Goal: Information Seeking & Learning: Learn about a topic

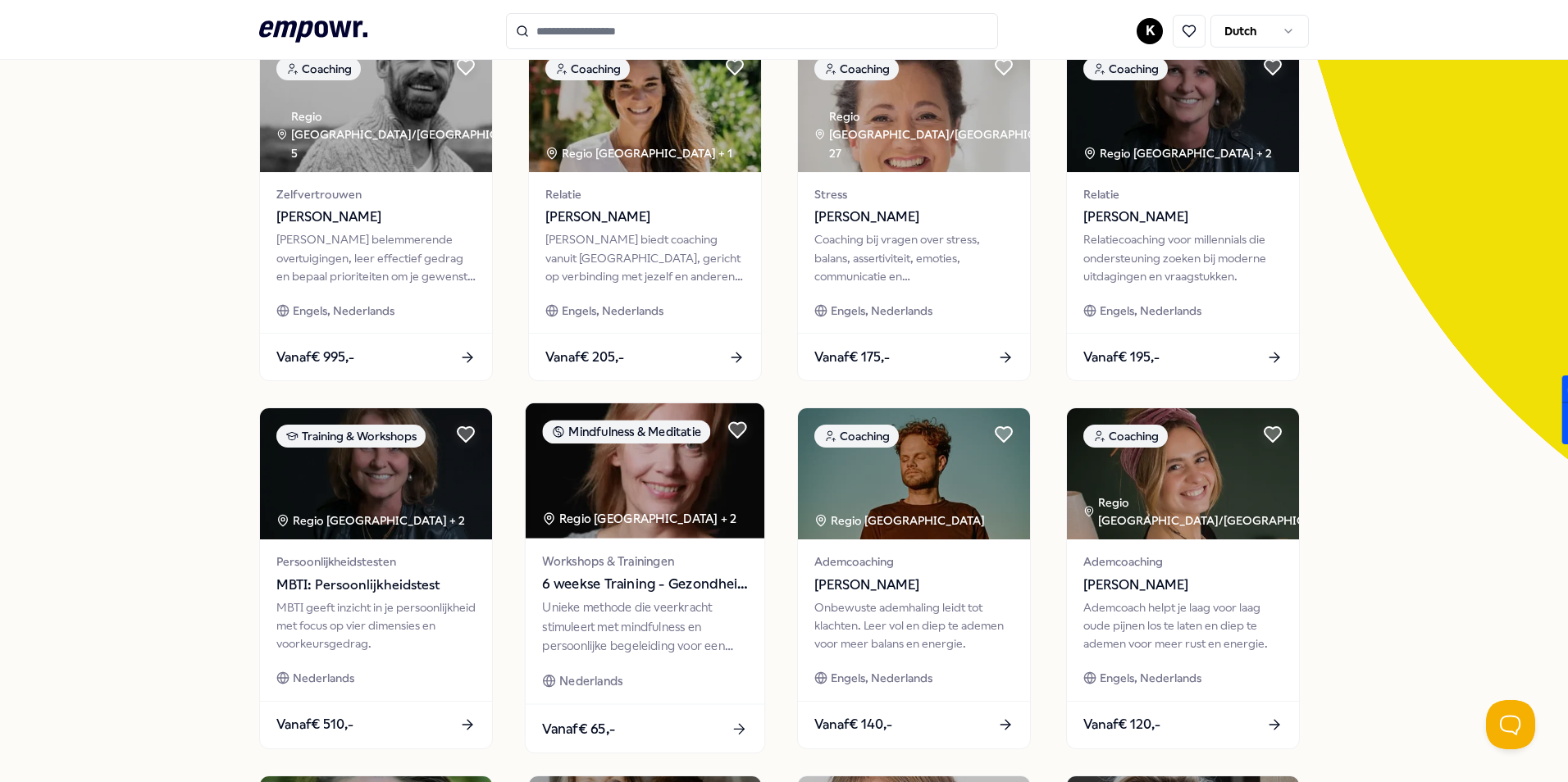
scroll to position [656, 0]
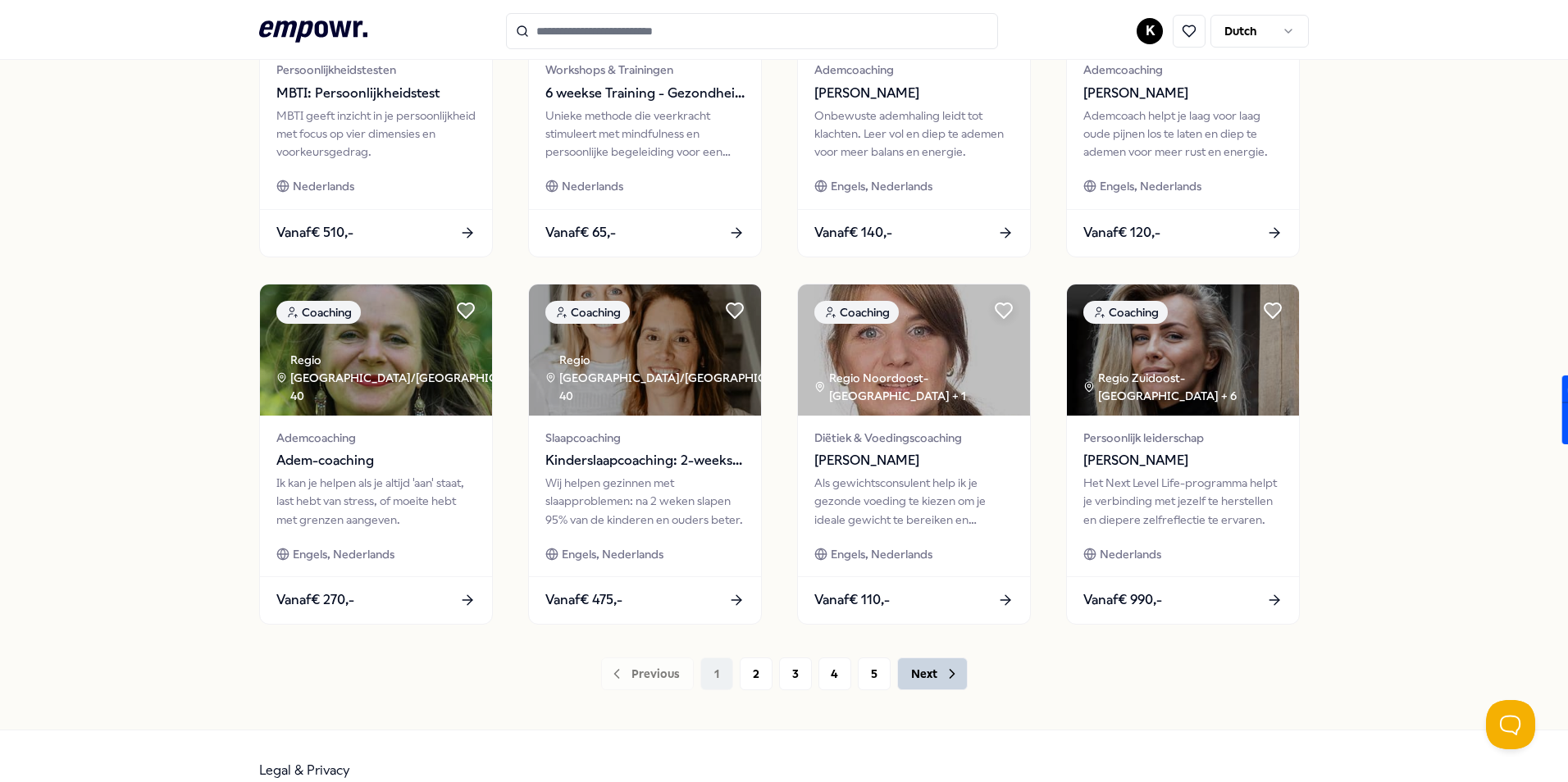
click at [897, 676] on button "Next" at bounding box center [932, 673] width 71 height 33
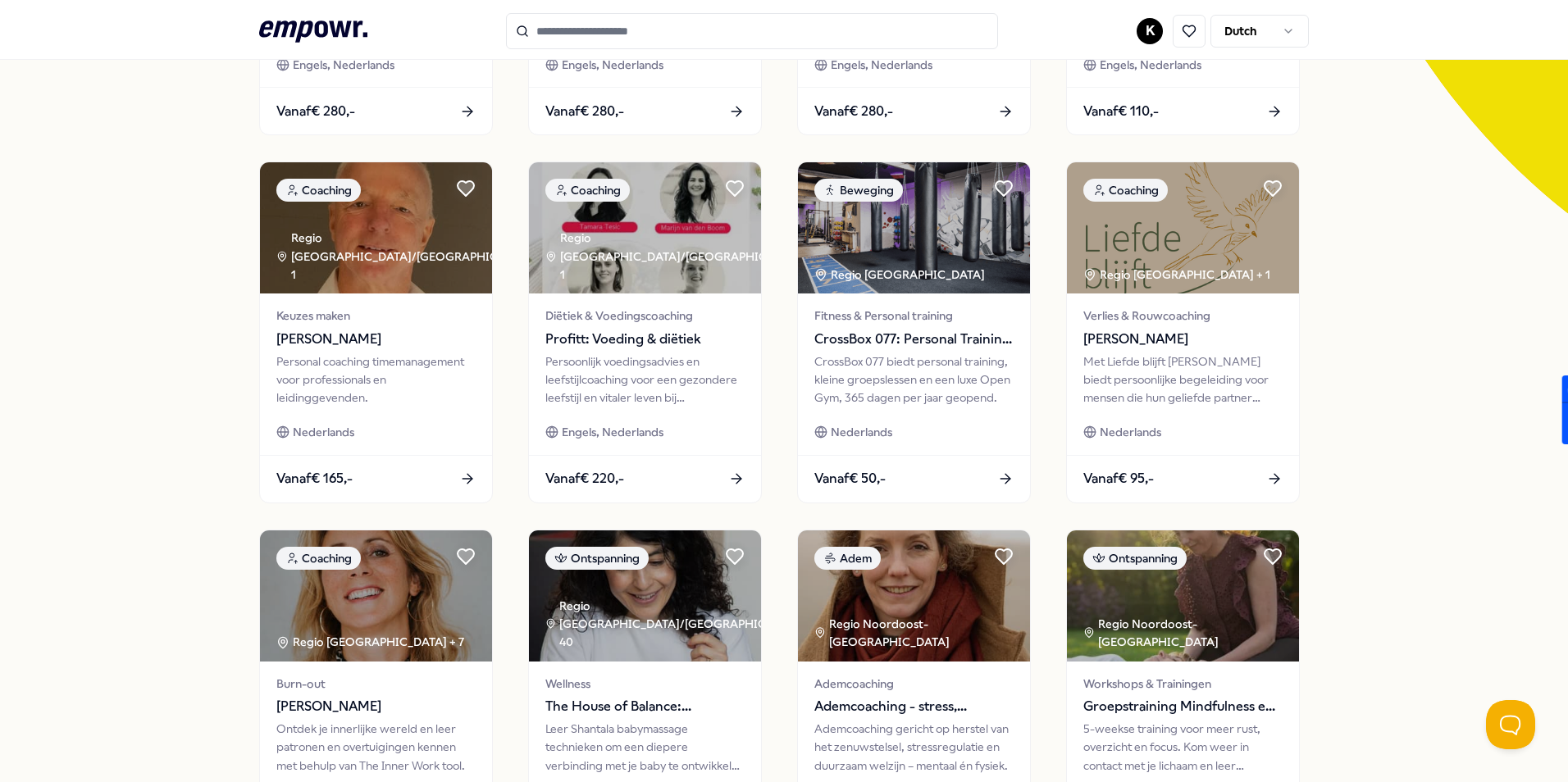
scroll to position [684, 0]
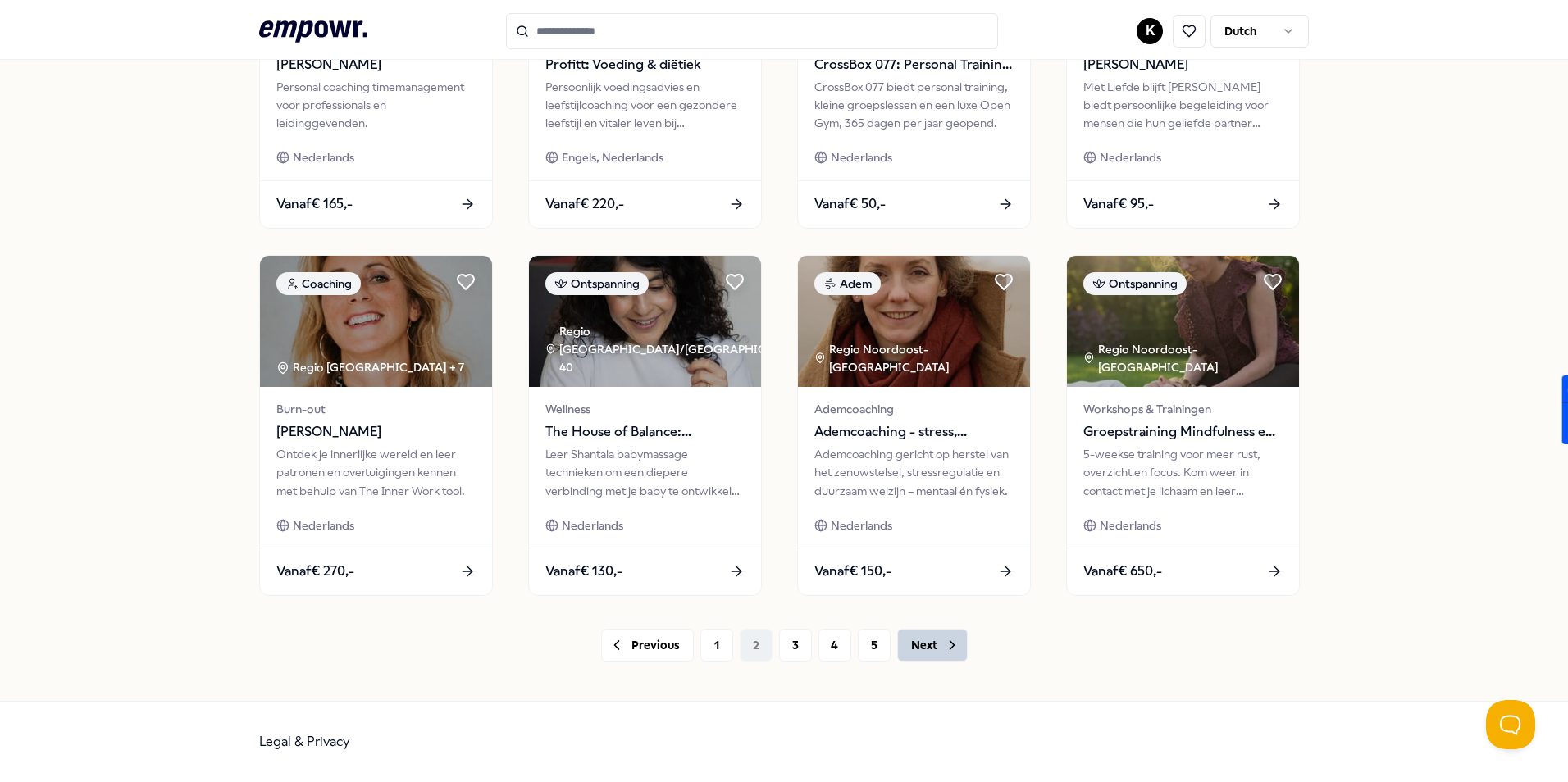
click at [902, 647] on button "Next" at bounding box center [932, 645] width 71 height 33
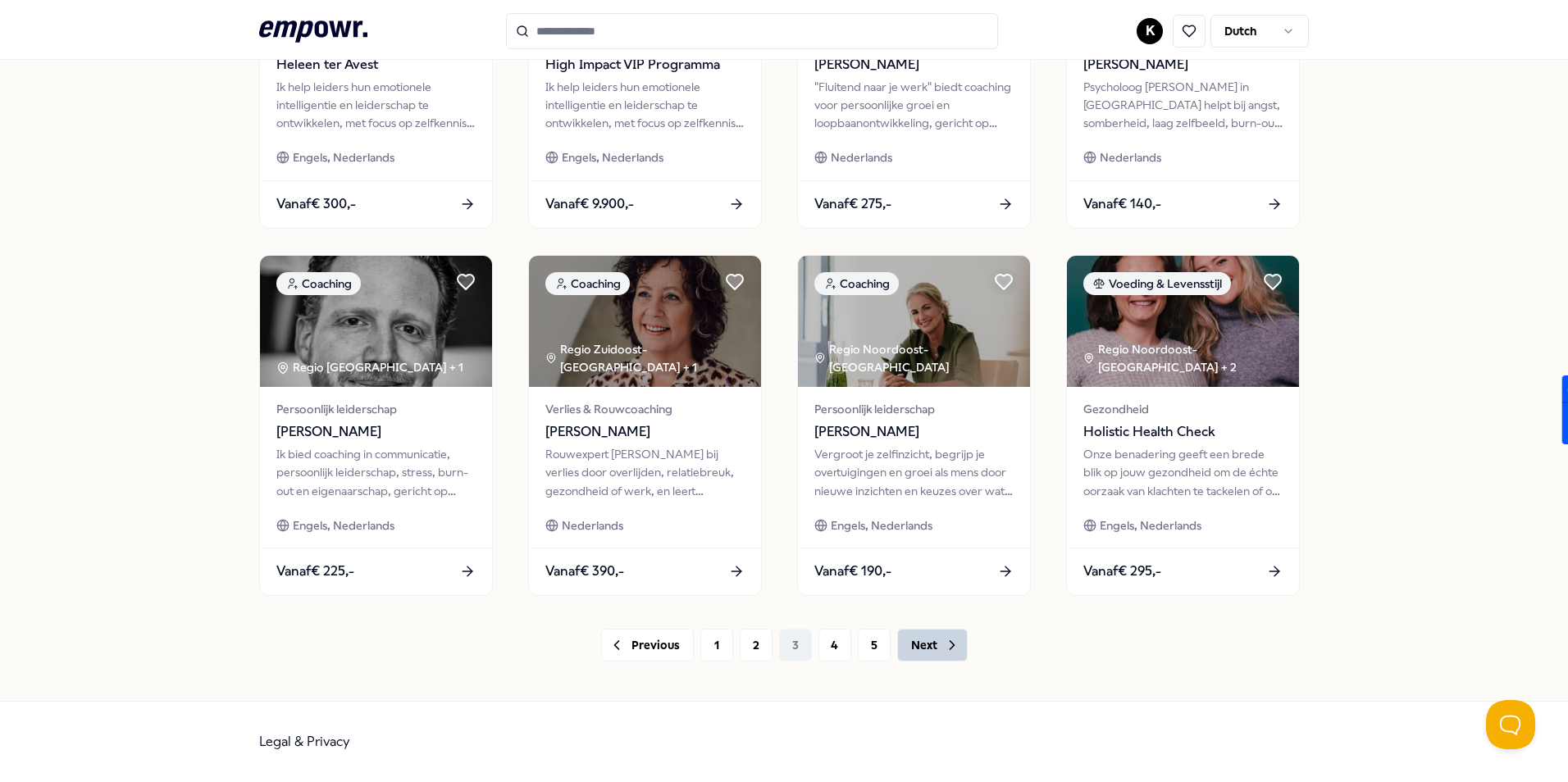
scroll to position [357, 0]
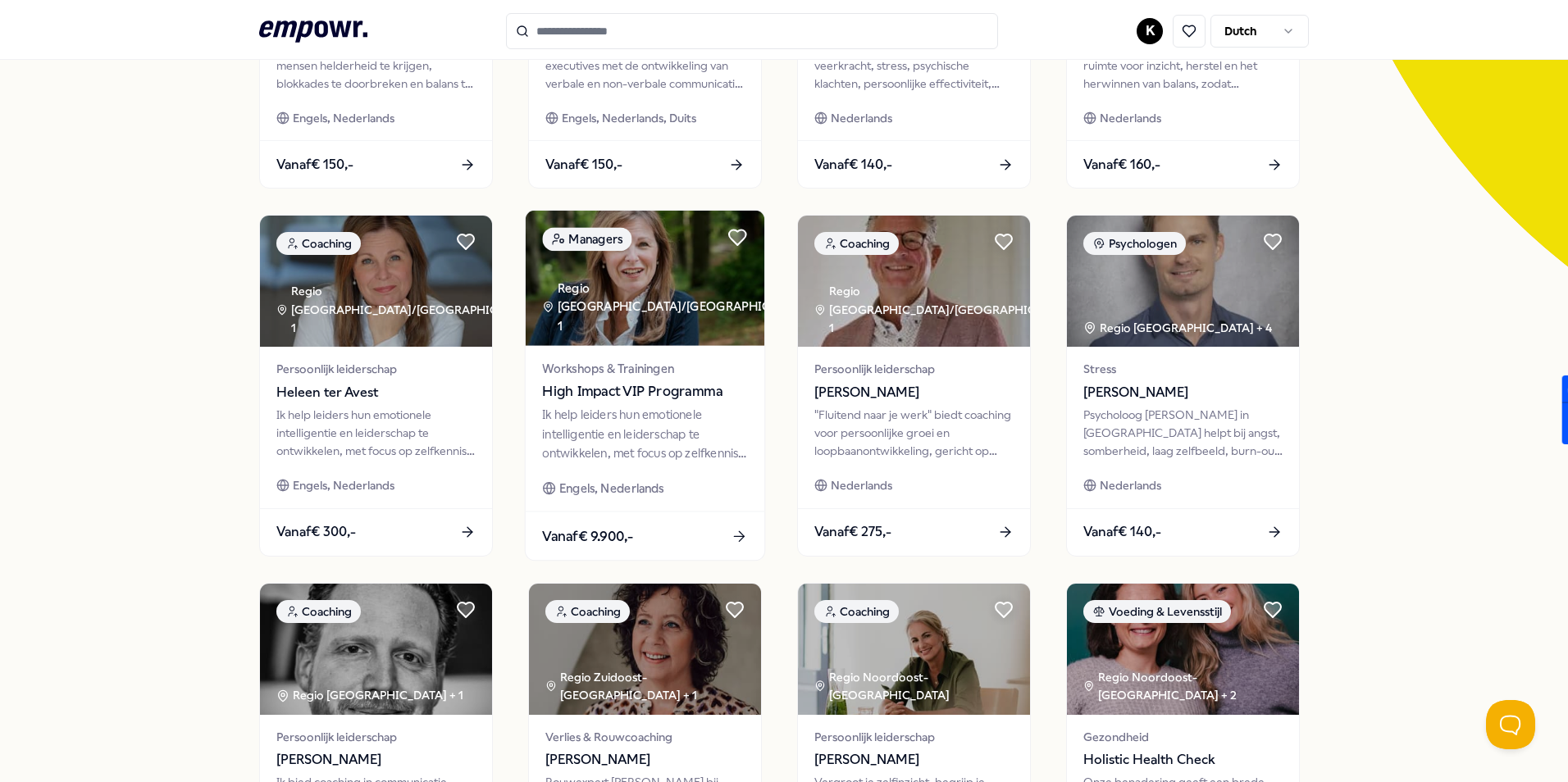
click at [684, 446] on div "Ik help leiders hun emotionele intelligentie en leiderschap te ontwikkelen, met…" at bounding box center [644, 433] width 205 height 57
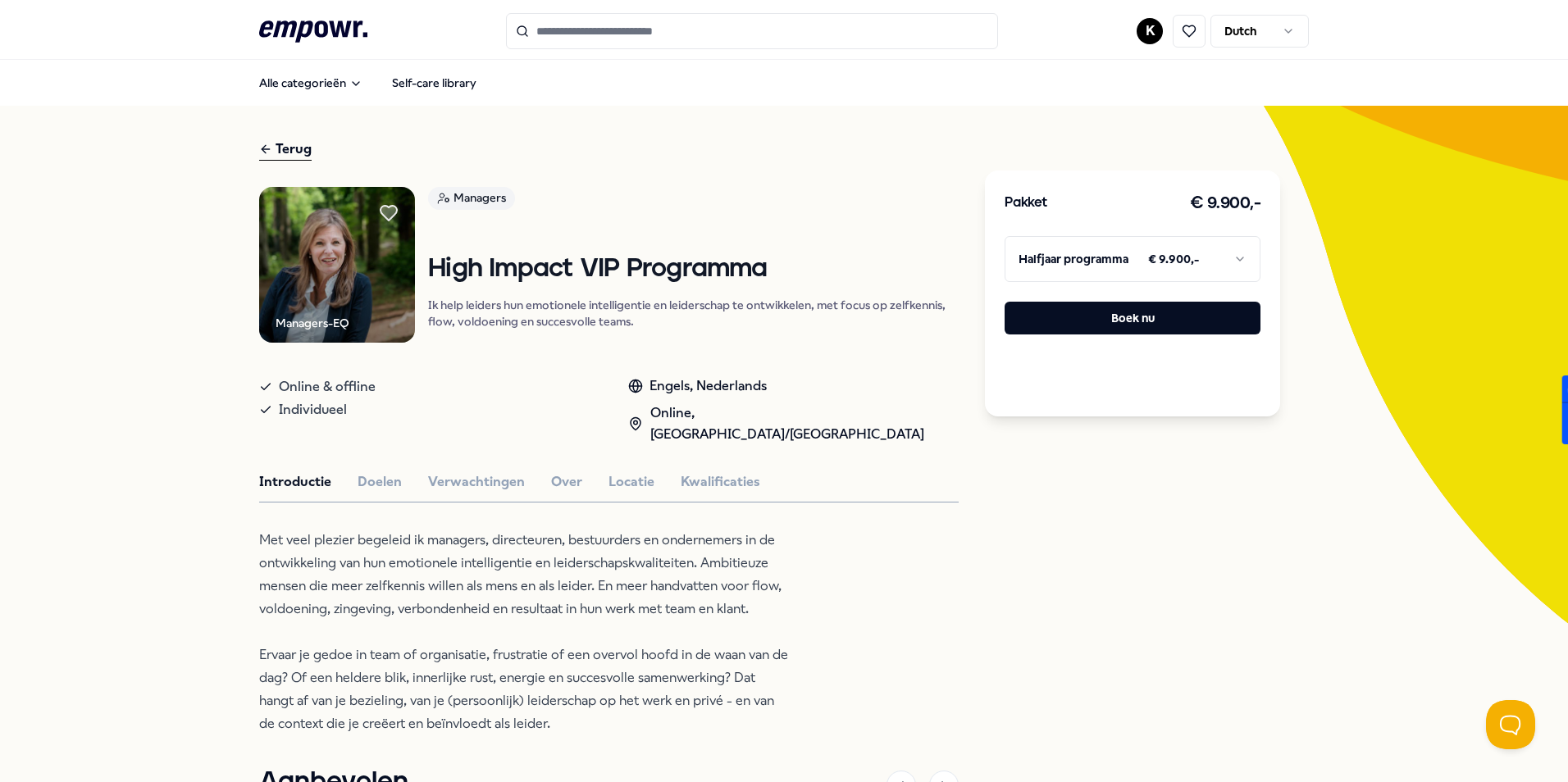
click at [399, 472] on div "Introductie Doelen Verwachtingen Over Locatie Kwalificaties" at bounding box center [609, 482] width 699 height 21
click at [381, 472] on button "Doelen" at bounding box center [379, 482] width 44 height 21
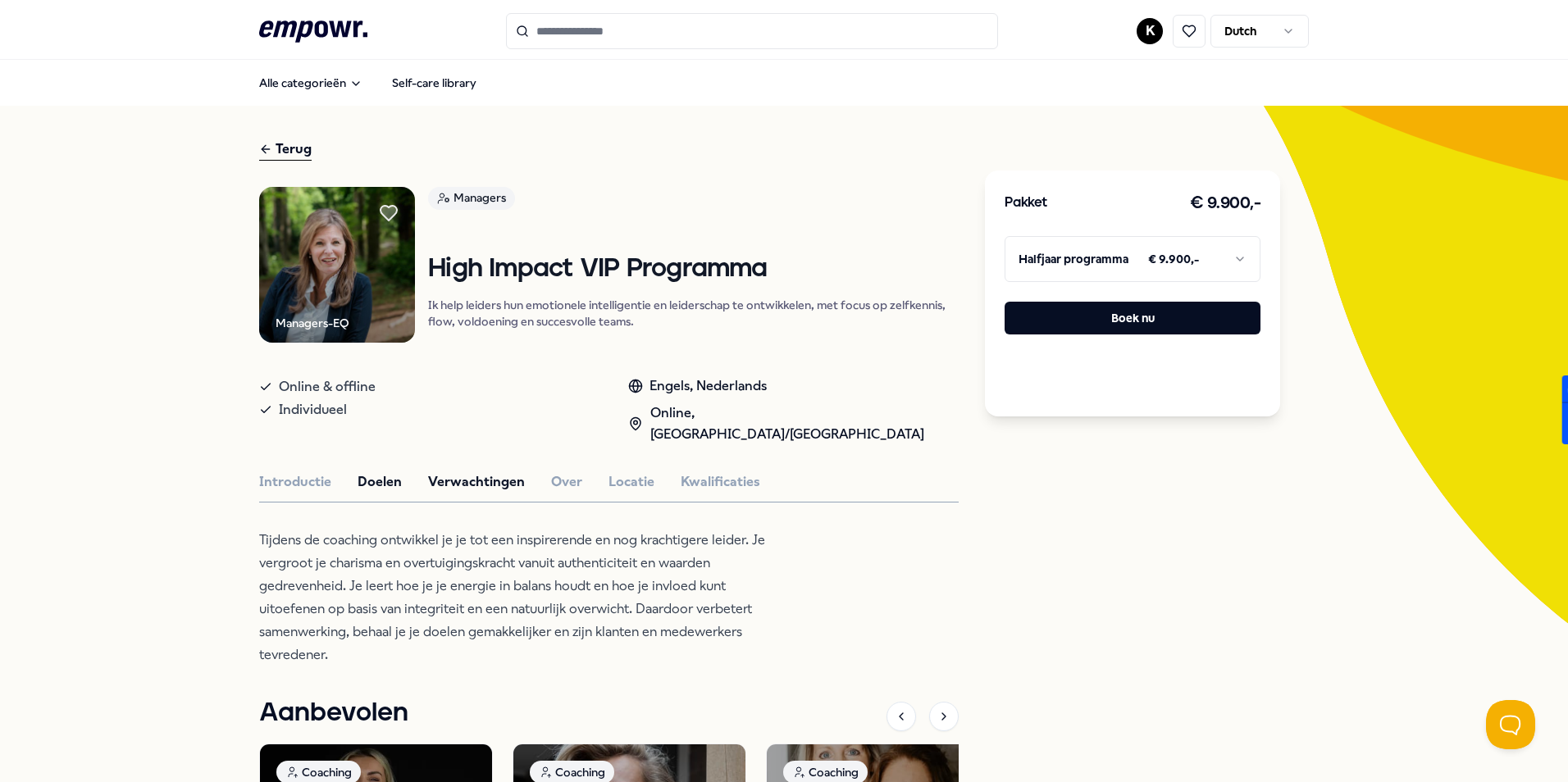
click at [433, 472] on button "Verwachtingen" at bounding box center [476, 482] width 97 height 21
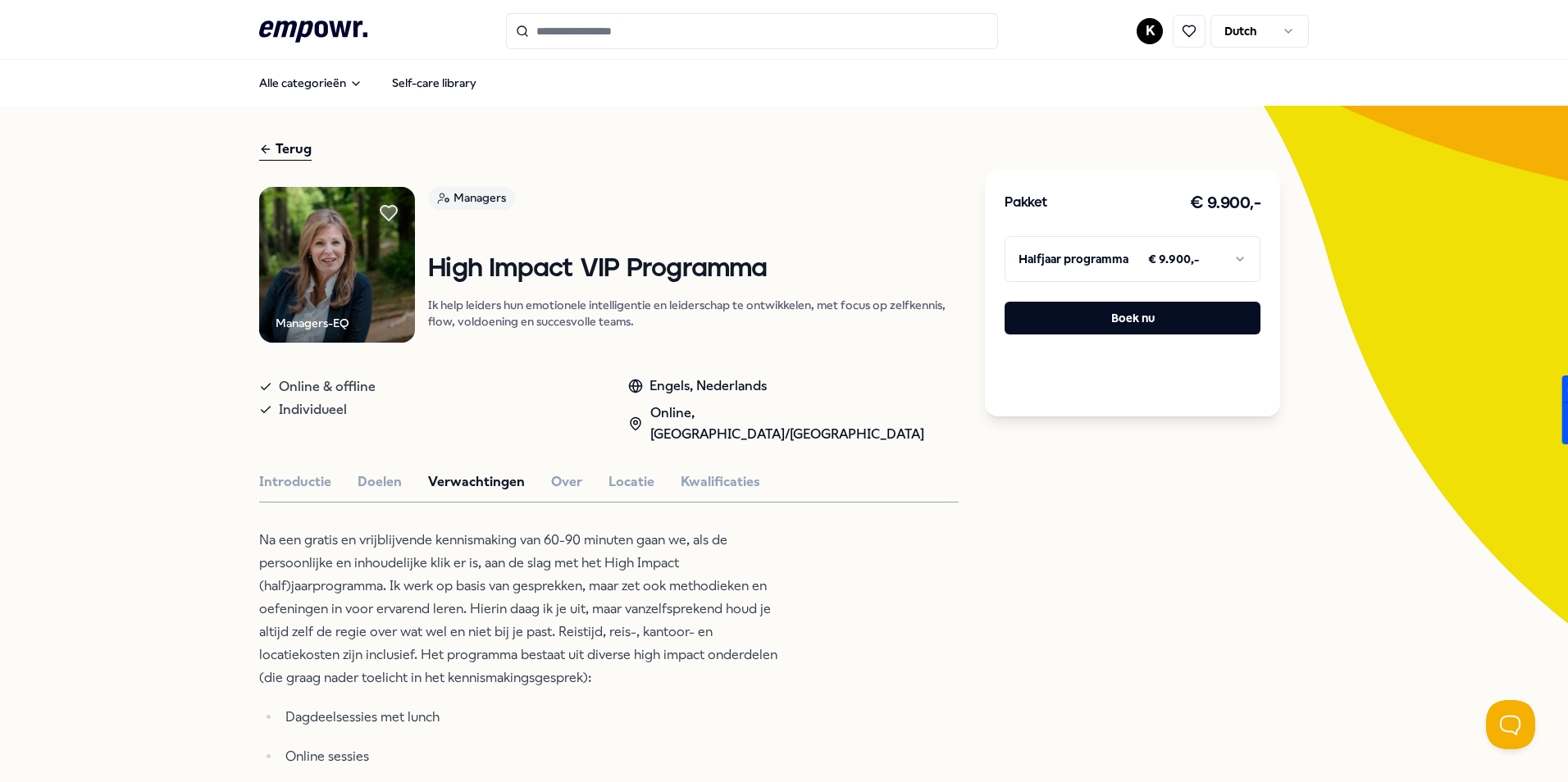
click at [586, 472] on div "Introductie Doelen Verwachtingen Over Locatie Kwalificaties" at bounding box center [609, 482] width 699 height 21
click at [551, 472] on button "Over" at bounding box center [566, 482] width 31 height 21
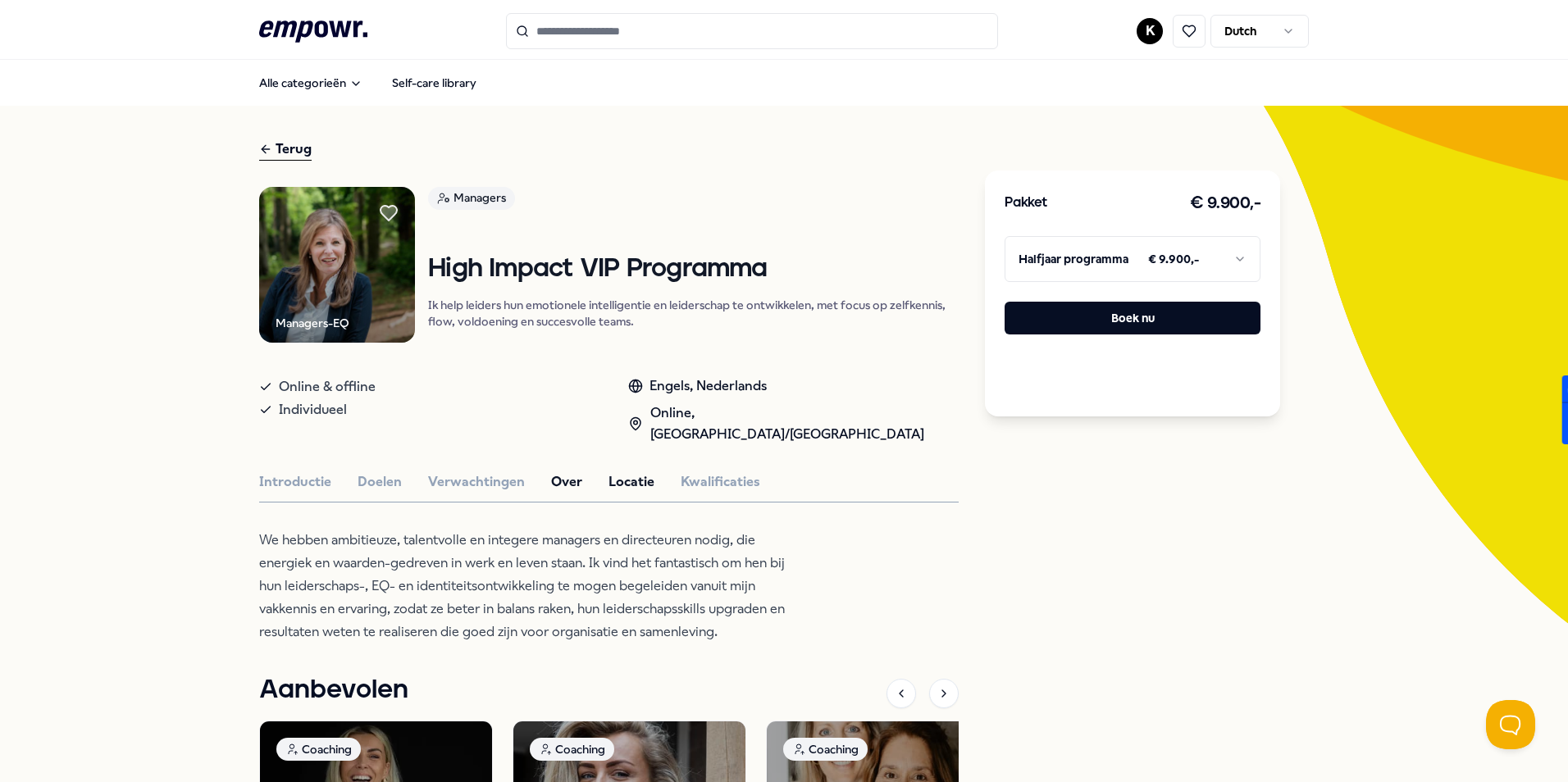
click at [609, 472] on button "Locatie" at bounding box center [631, 482] width 46 height 21
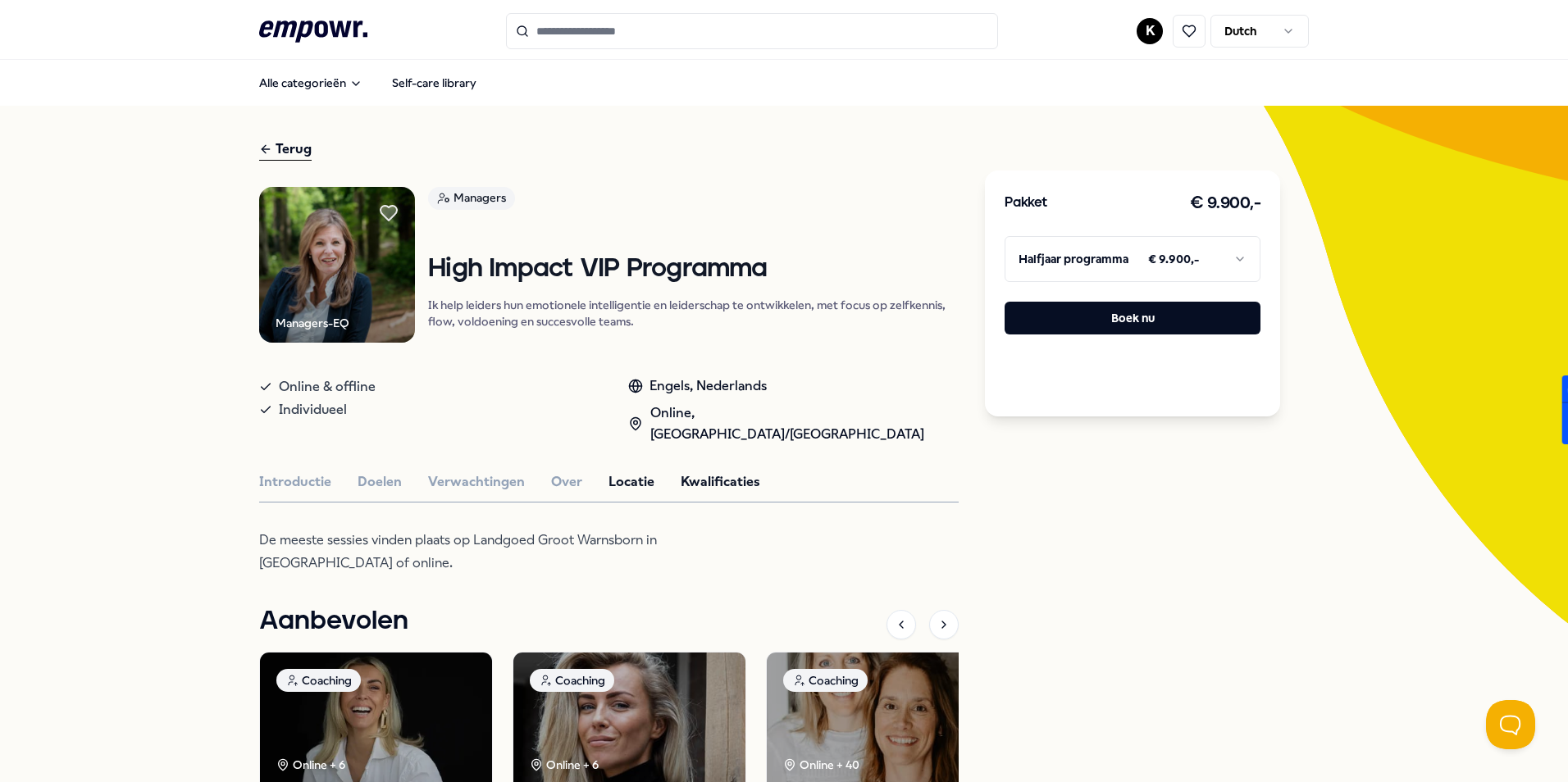
click at [736, 472] on button "Kwalificaties" at bounding box center [720, 482] width 79 height 21
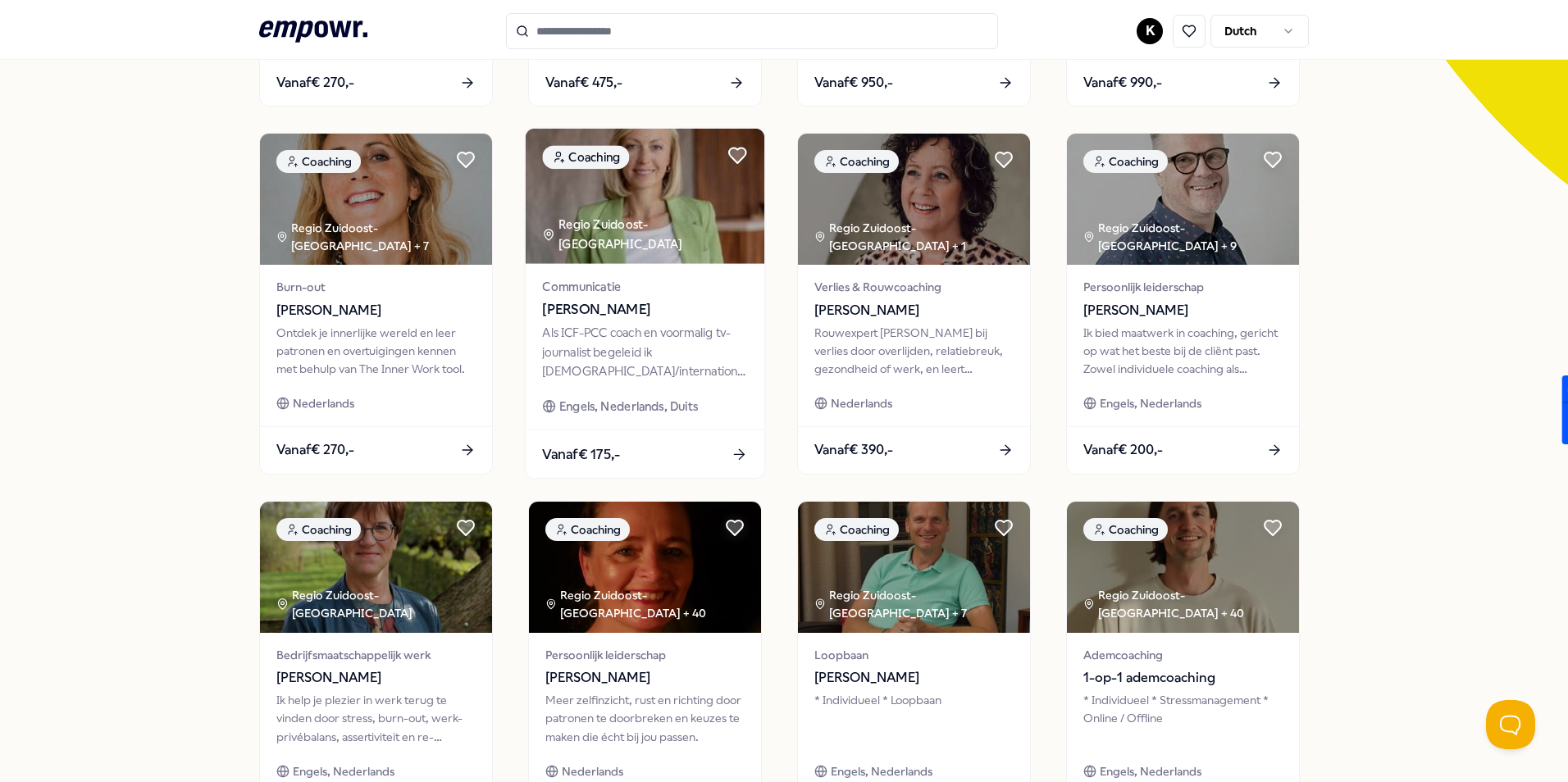
scroll to position [684, 0]
